Goal: Task Accomplishment & Management: Manage account settings

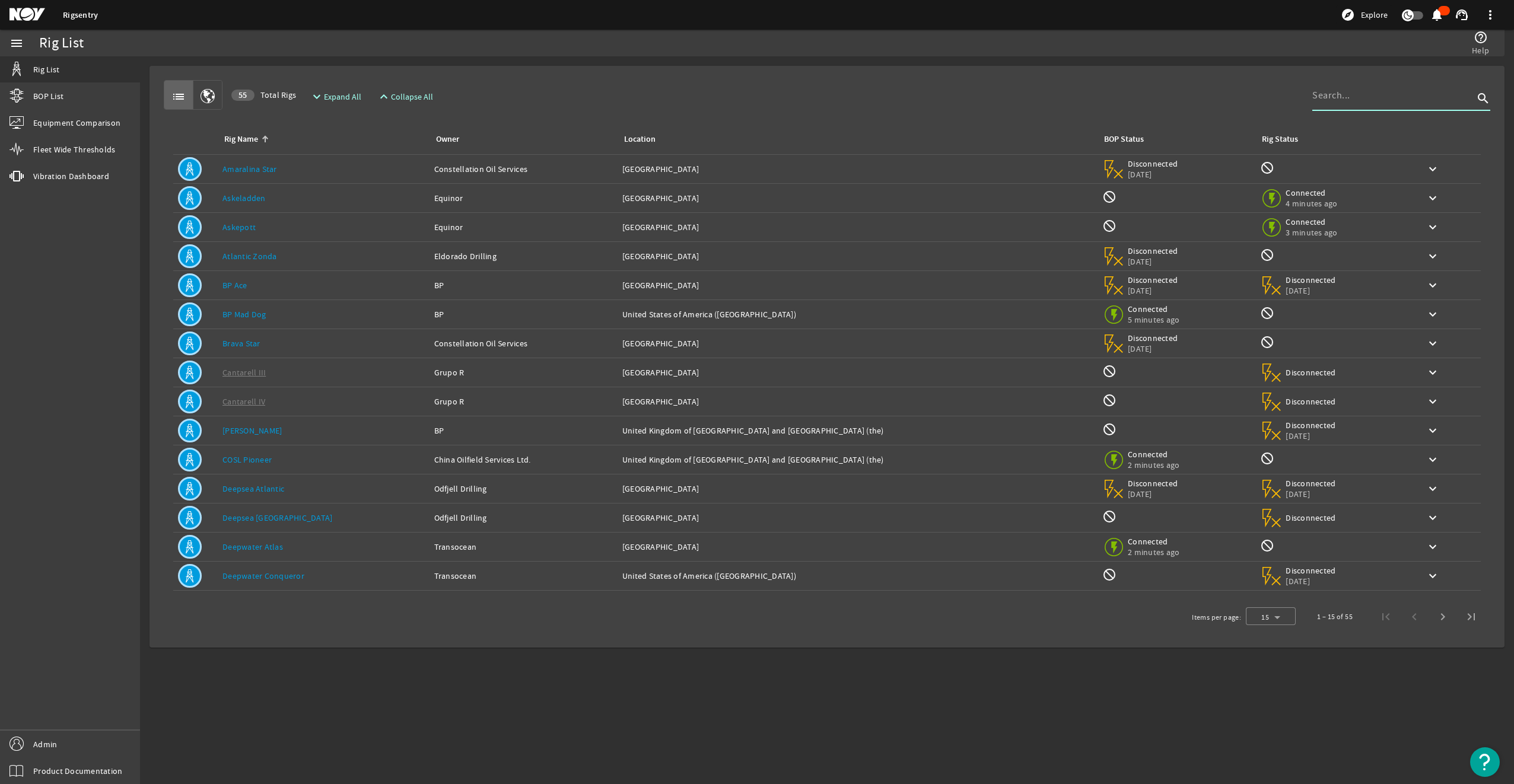
click at [561, 98] on input at bounding box center [1393, 95] width 162 height 14
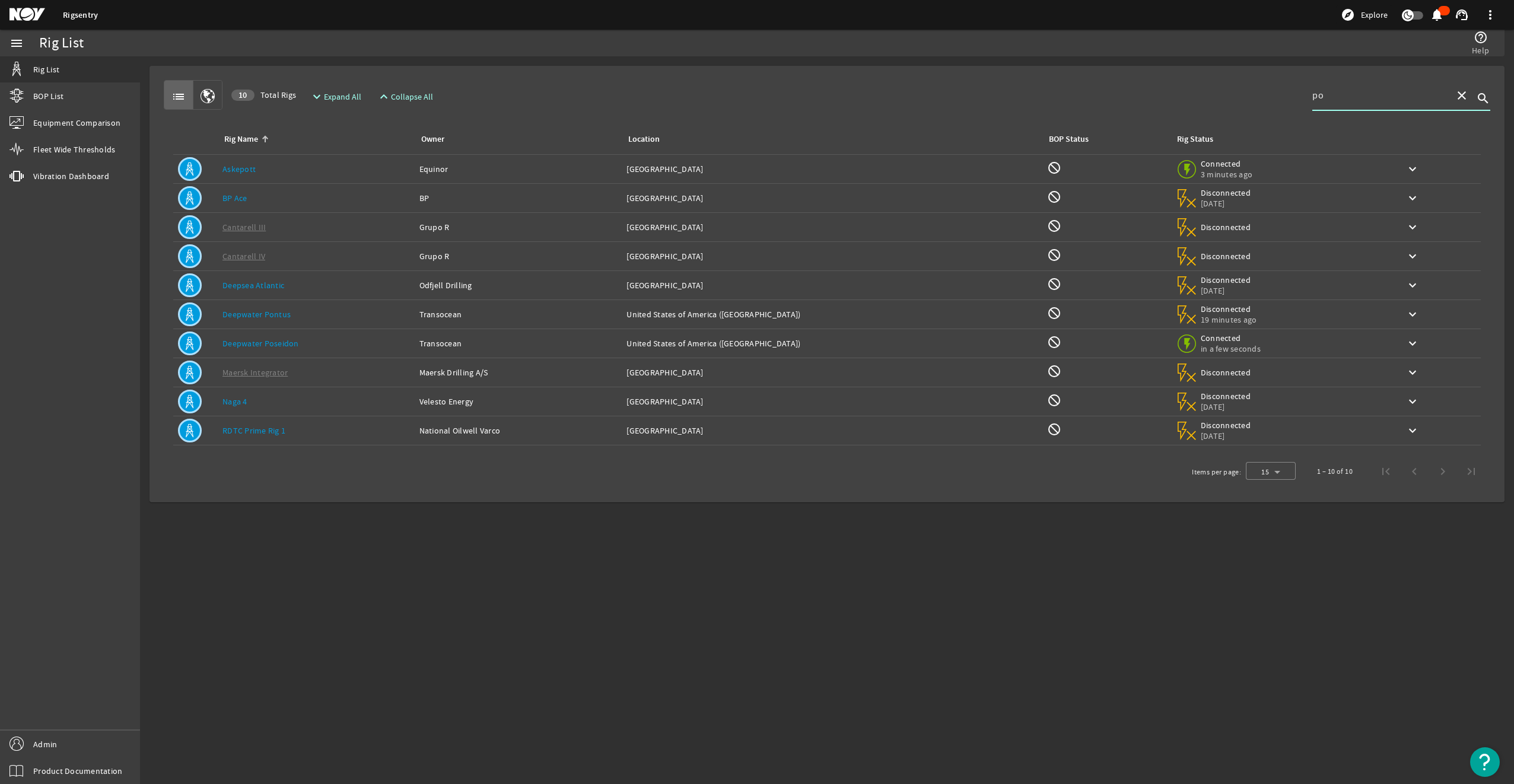
type input "p"
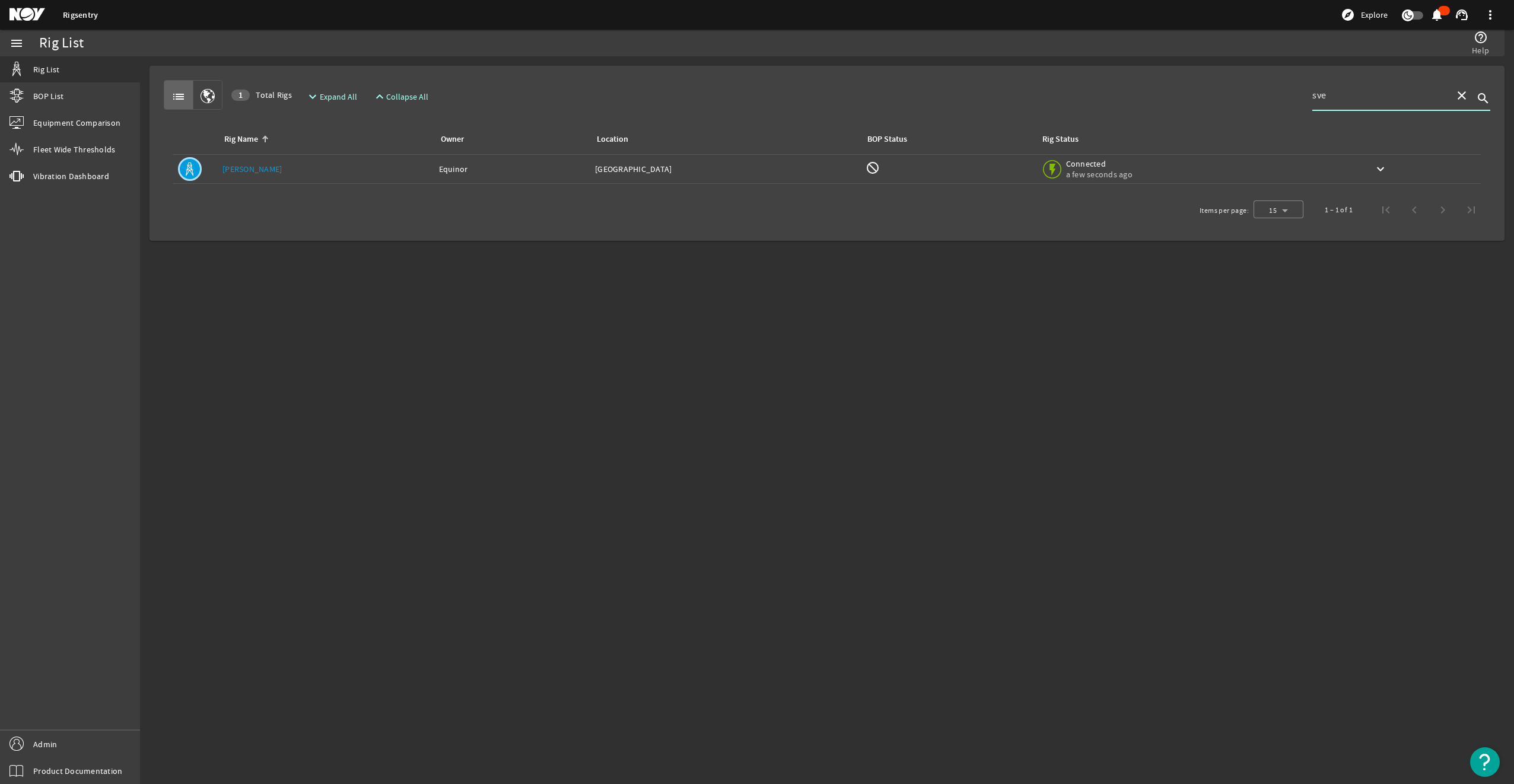
click at [561, 94] on input "sve" at bounding box center [1378, 95] width 133 height 14
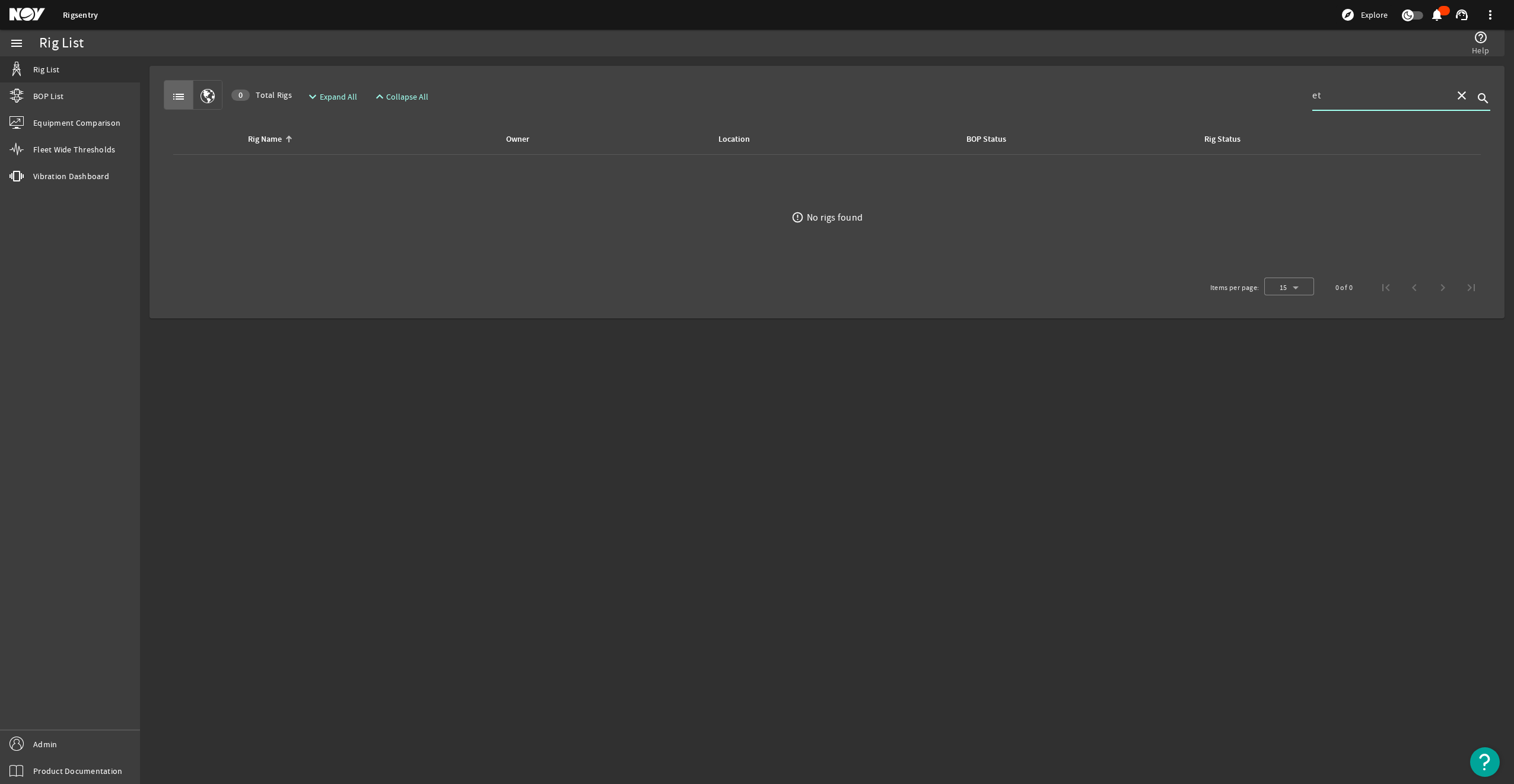
type input "e"
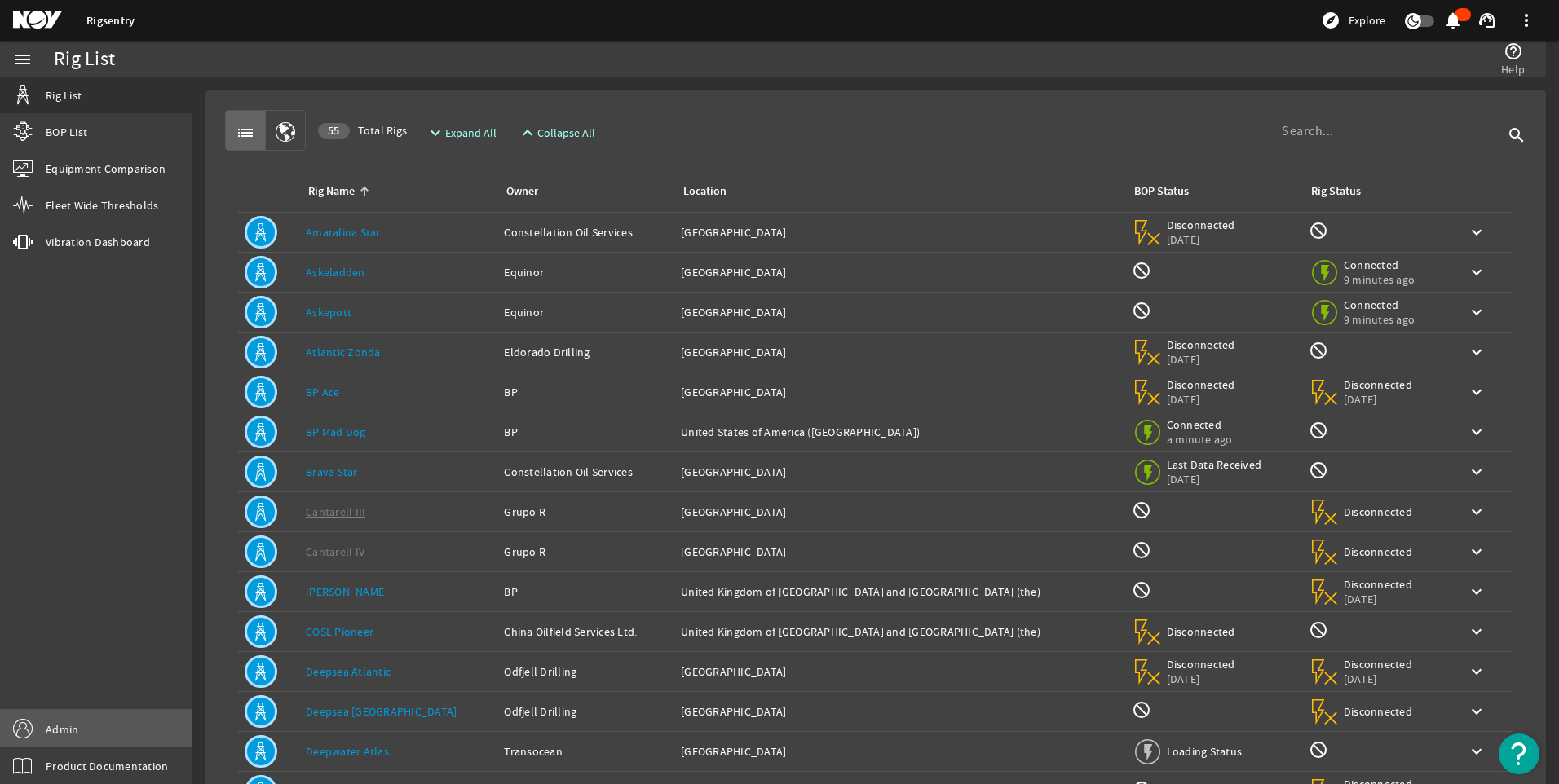
click at [70, 727] on span "Admin" at bounding box center [62, 730] width 33 height 17
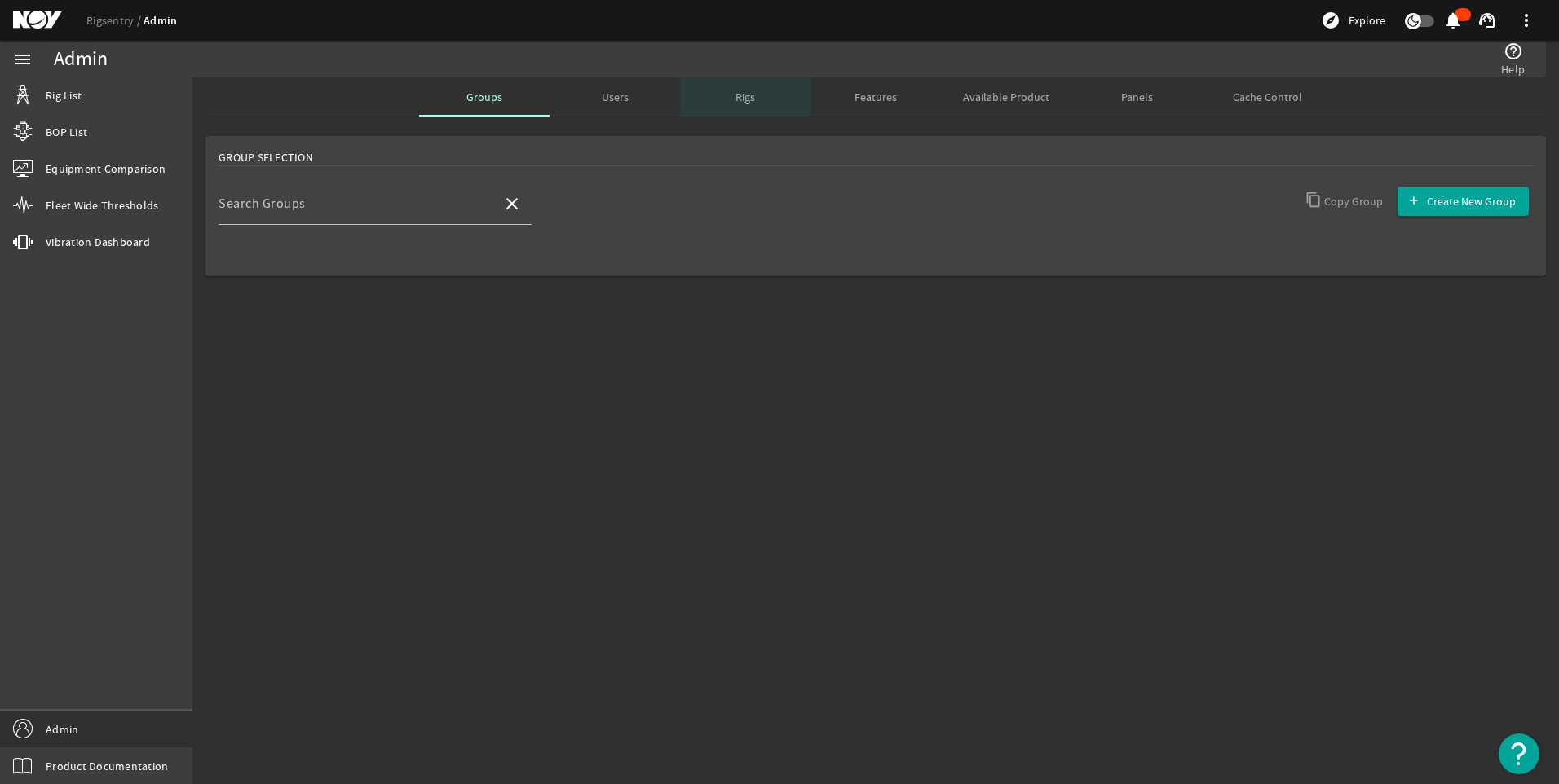
click at [744, 102] on span "Rigs" at bounding box center [745, 97] width 20 height 12
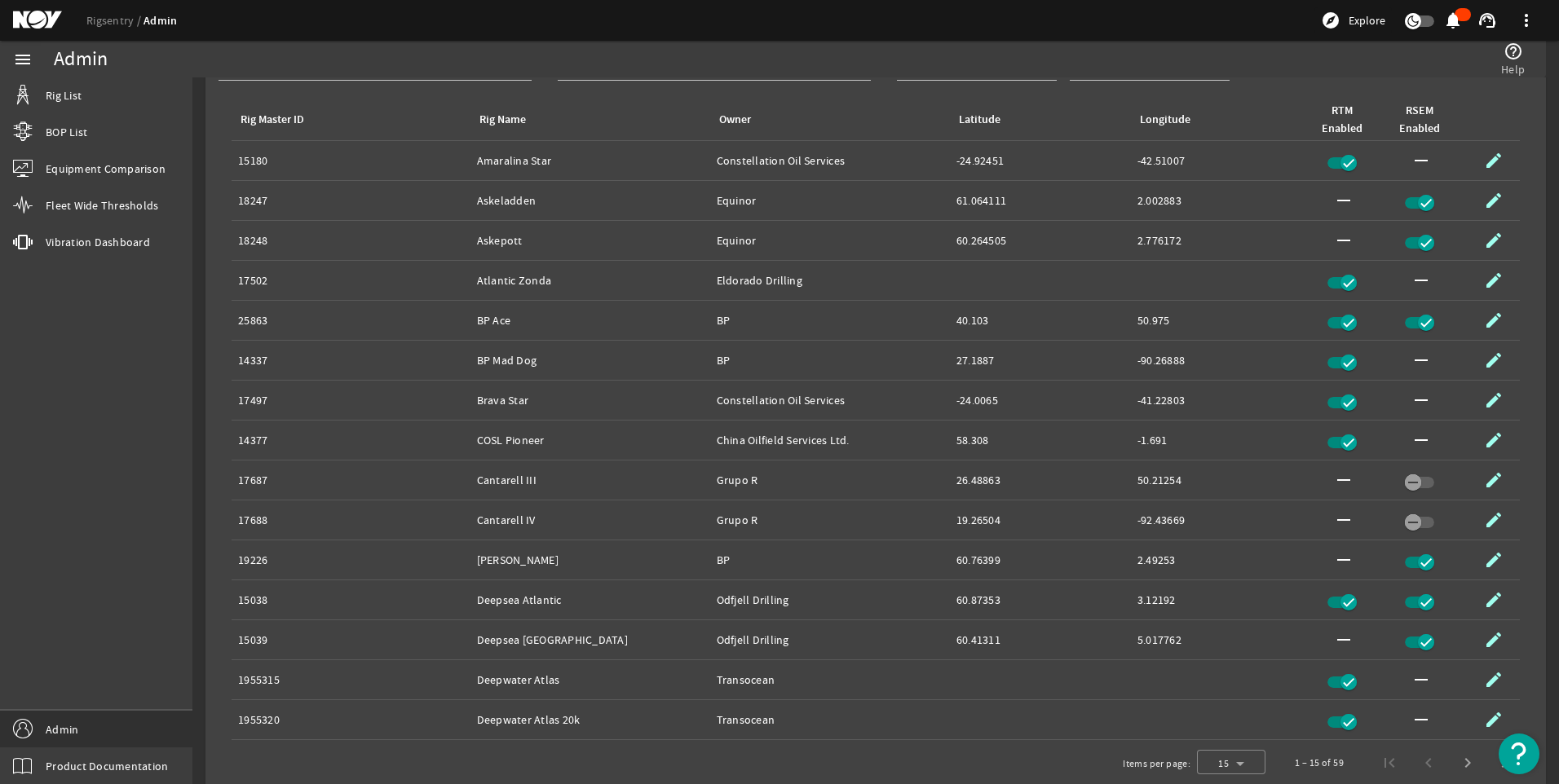
scroll to position [319, 0]
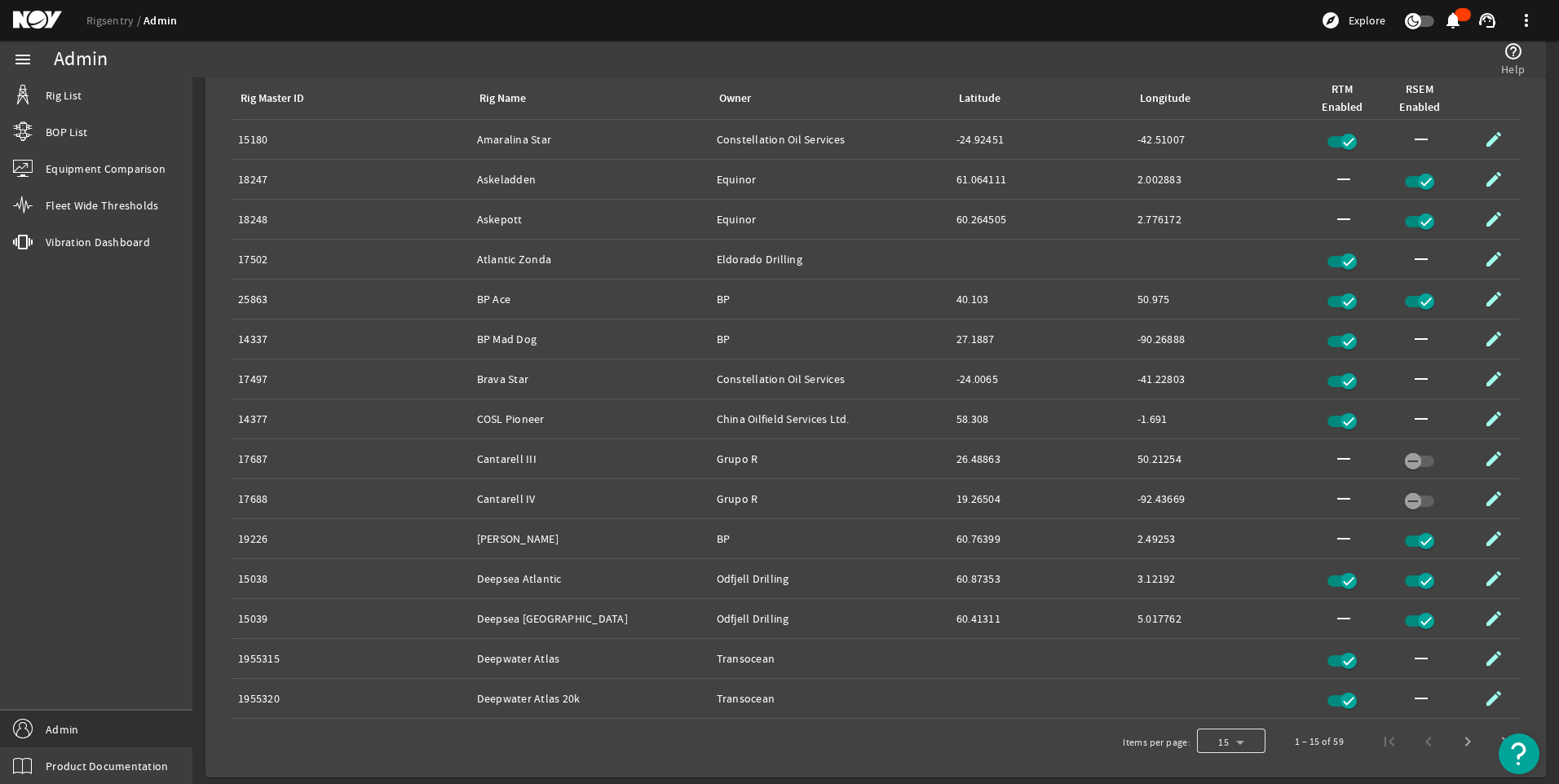
click at [1213, 745] on div at bounding box center [1231, 741] width 69 height 39
click at [1212, 711] on mat-option "100" at bounding box center [1219, 699] width 69 height 39
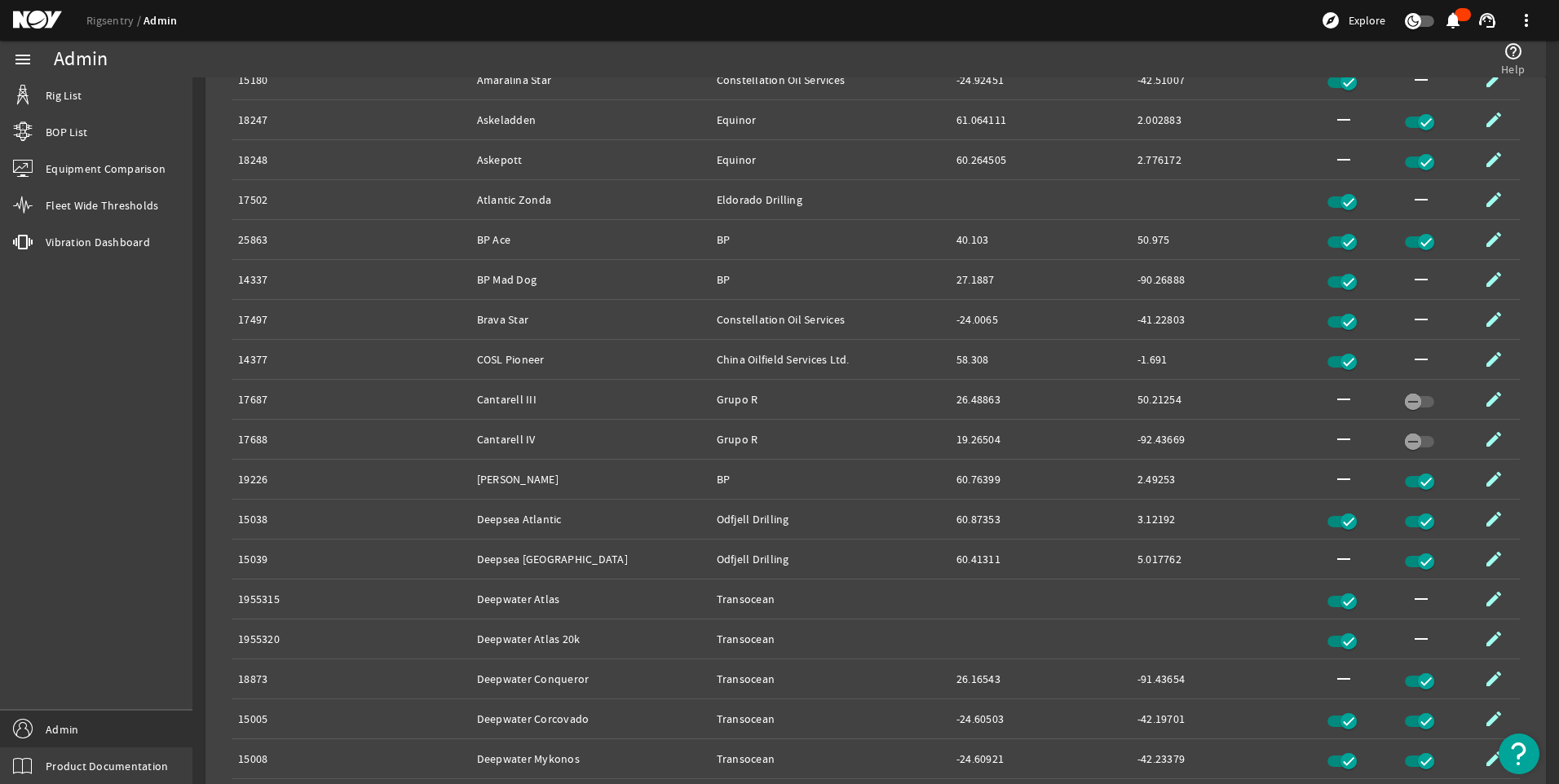
scroll to position [0, 0]
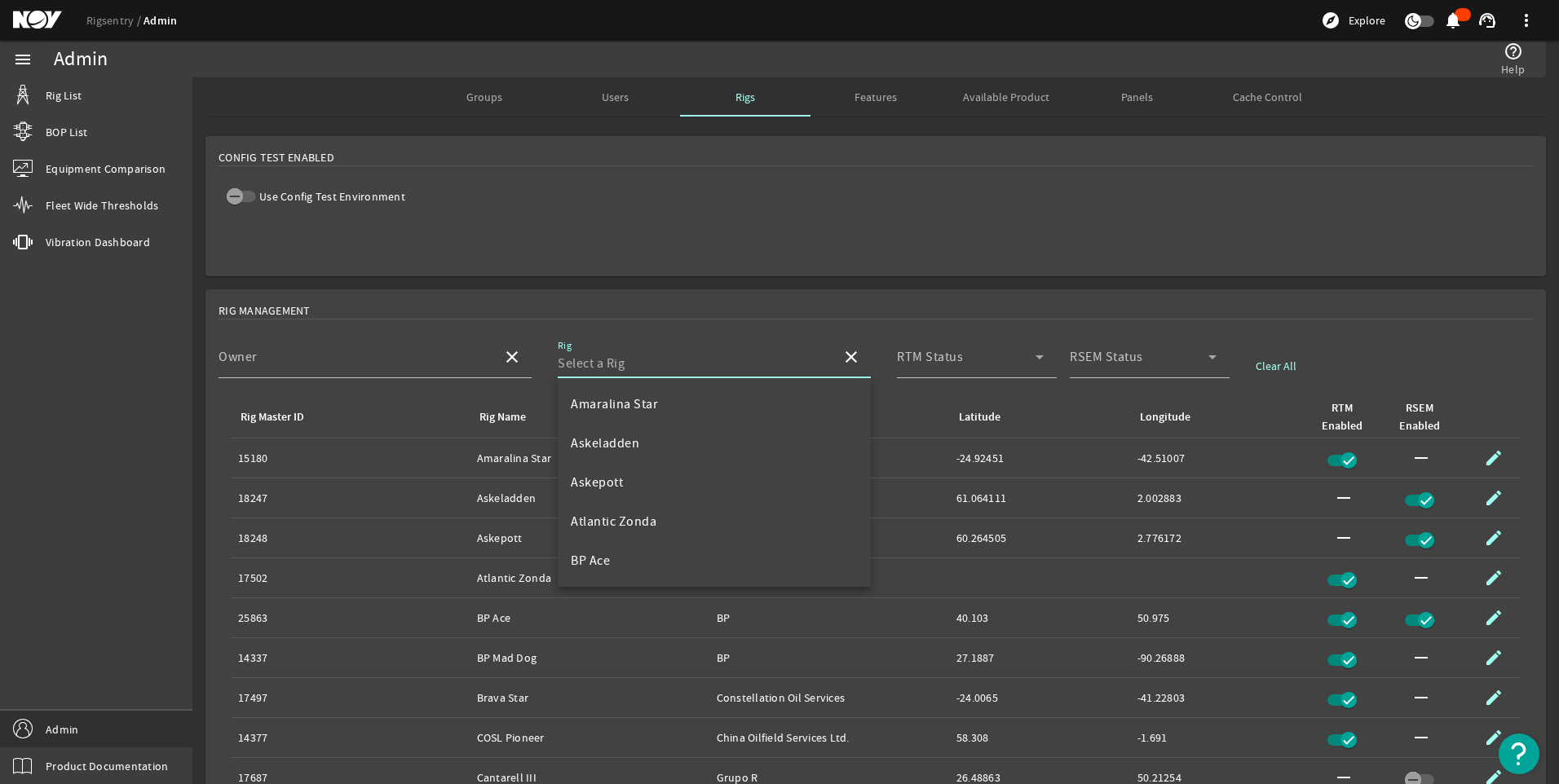
click at [594, 363] on input "Rig" at bounding box center [693, 364] width 271 height 20
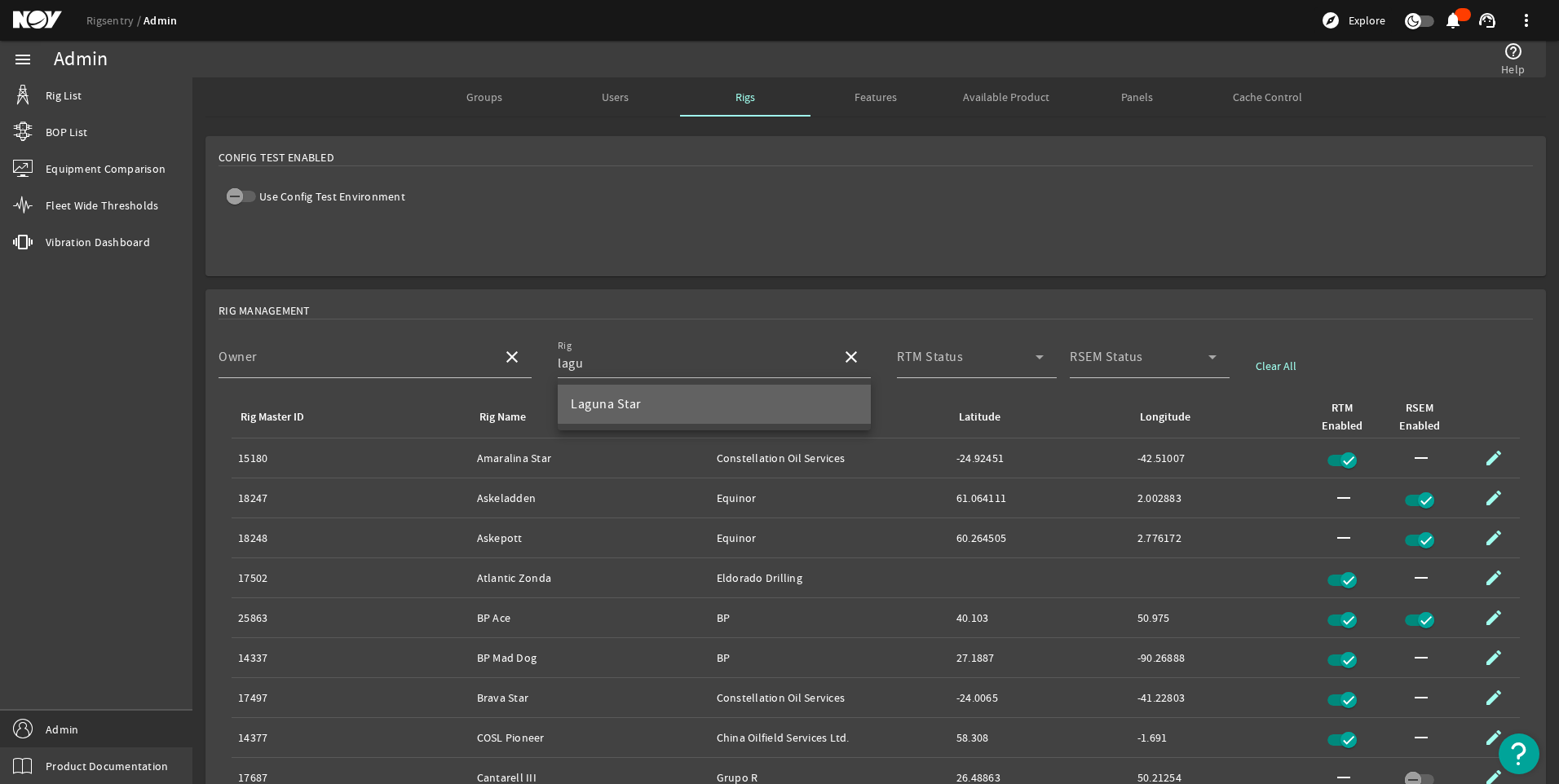
click at [783, 403] on mat-option "Laguna Star" at bounding box center [714, 404] width 313 height 39
type input "Laguna Star"
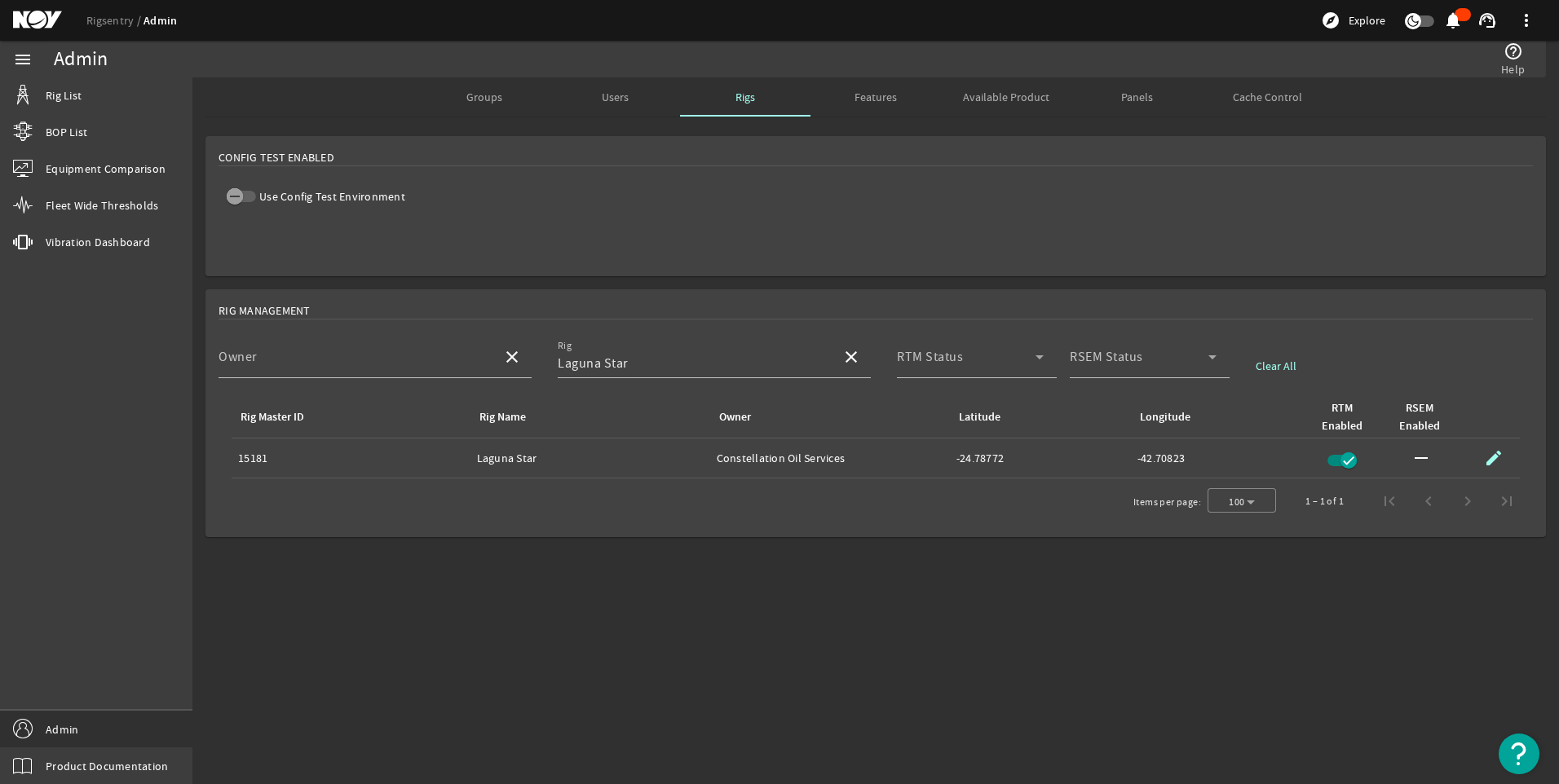
click at [934, 602] on mat-sidenav-content "Admin help_outline Help Groups Users Rigs Features Available Product Panels Cac…" at bounding box center [876, 431] width 1367 height 707
